Goal: Task Accomplishment & Management: Manage account settings

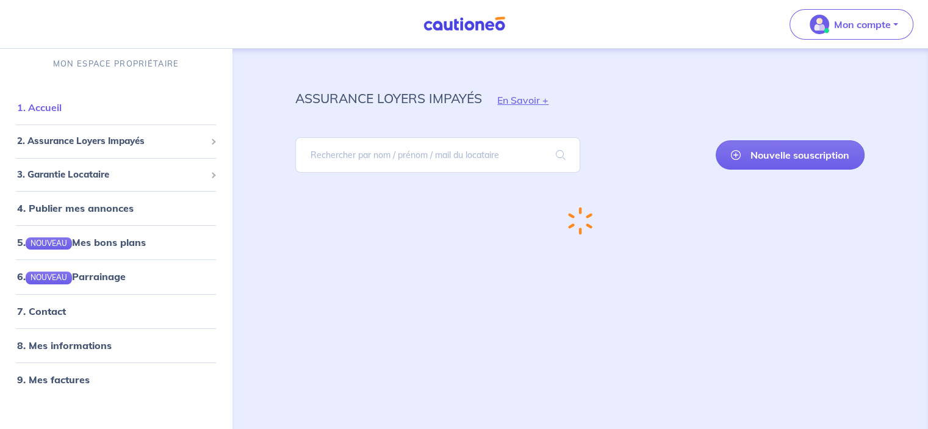
click at [50, 110] on link "1. Accueil" at bounding box center [39, 107] width 45 height 12
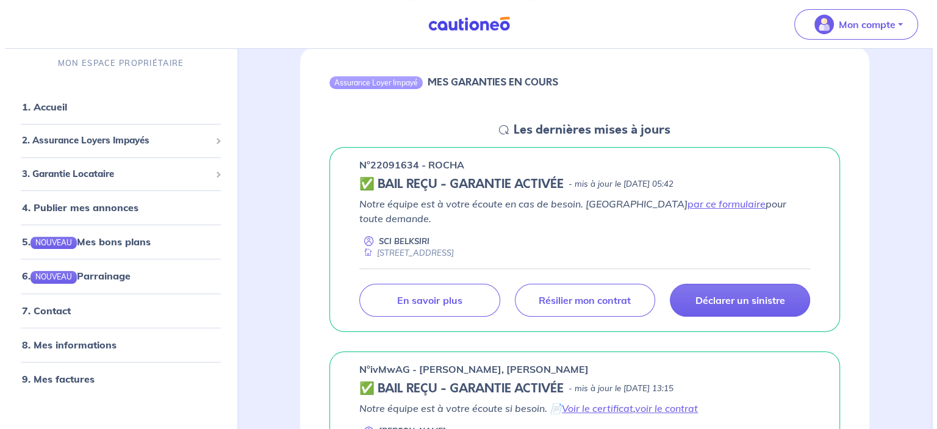
scroll to position [122, 0]
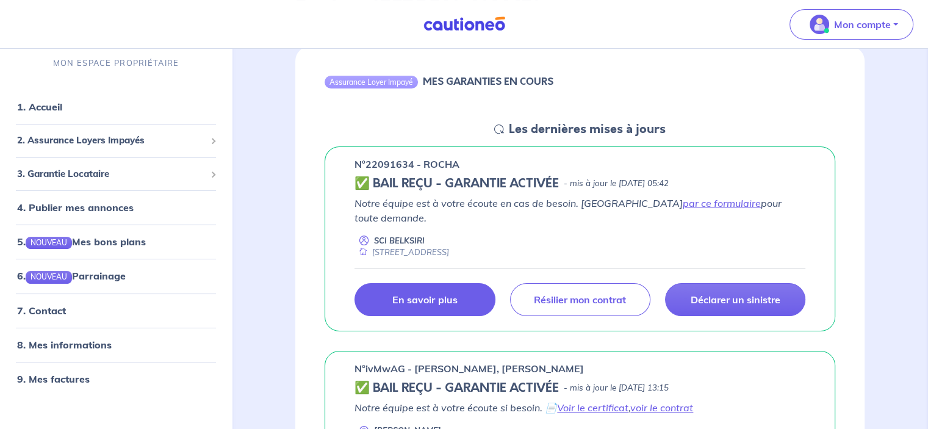
click at [429, 293] on p "En savoir plus" at bounding box center [424, 299] width 65 height 12
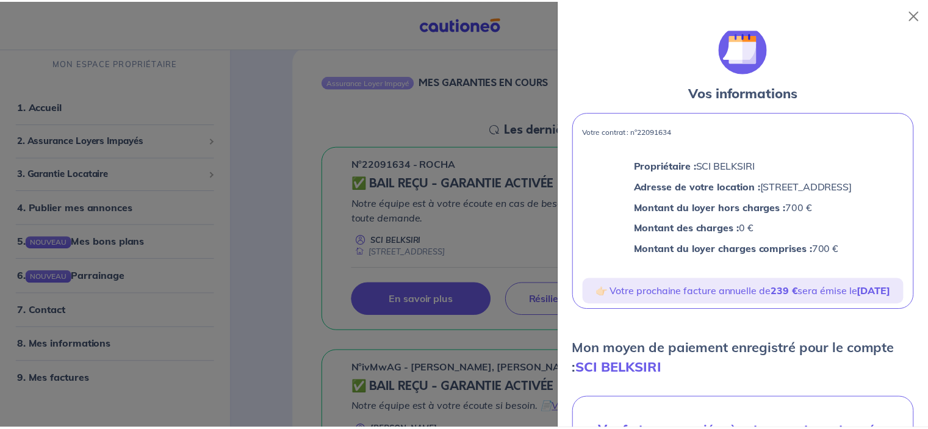
scroll to position [0, 0]
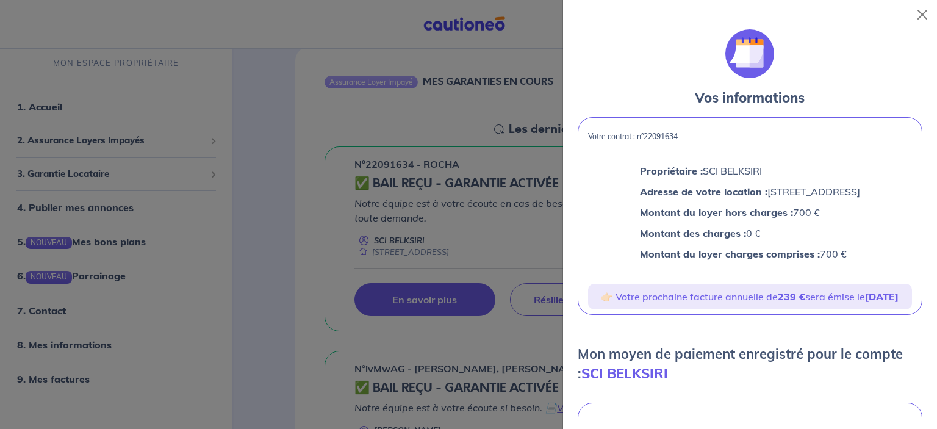
click at [236, 154] on div at bounding box center [468, 214] width 937 height 429
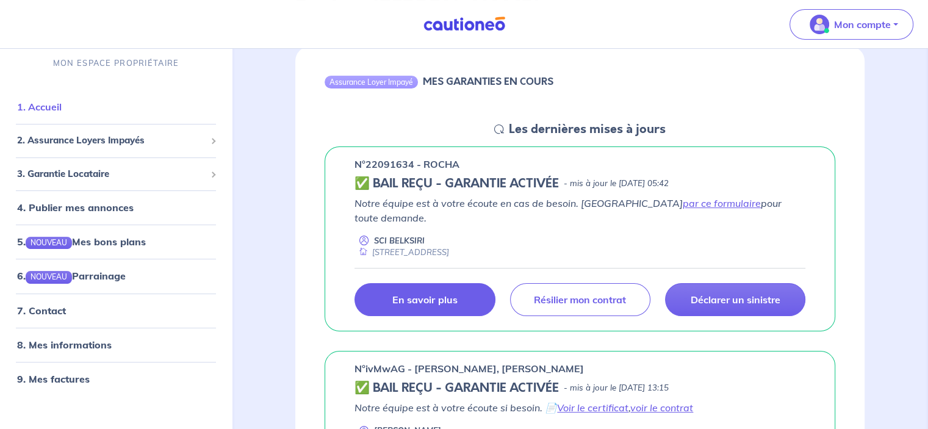
click at [37, 109] on link "1. Accueil" at bounding box center [39, 107] width 45 height 12
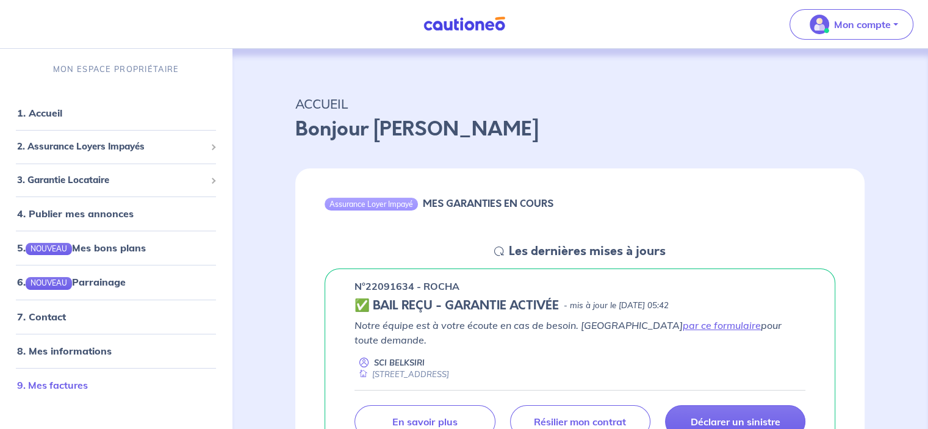
click at [88, 385] on link "9. Mes factures" at bounding box center [52, 385] width 71 height 12
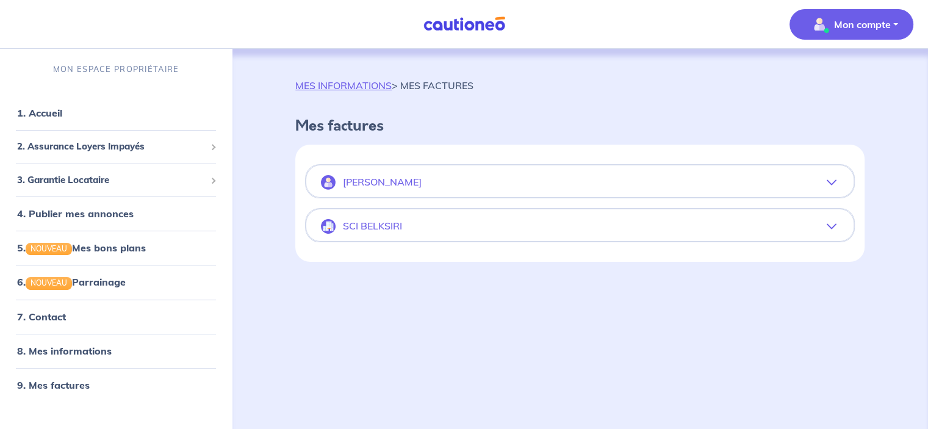
click at [832, 226] on icon "button" at bounding box center [831, 226] width 10 height 10
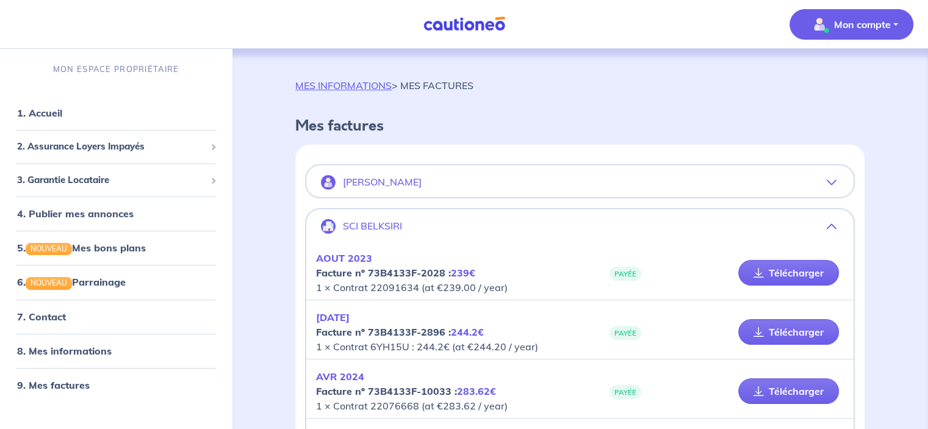
click at [830, 179] on icon "button" at bounding box center [831, 182] width 10 height 10
